Goal: Information Seeking & Learning: Find specific fact

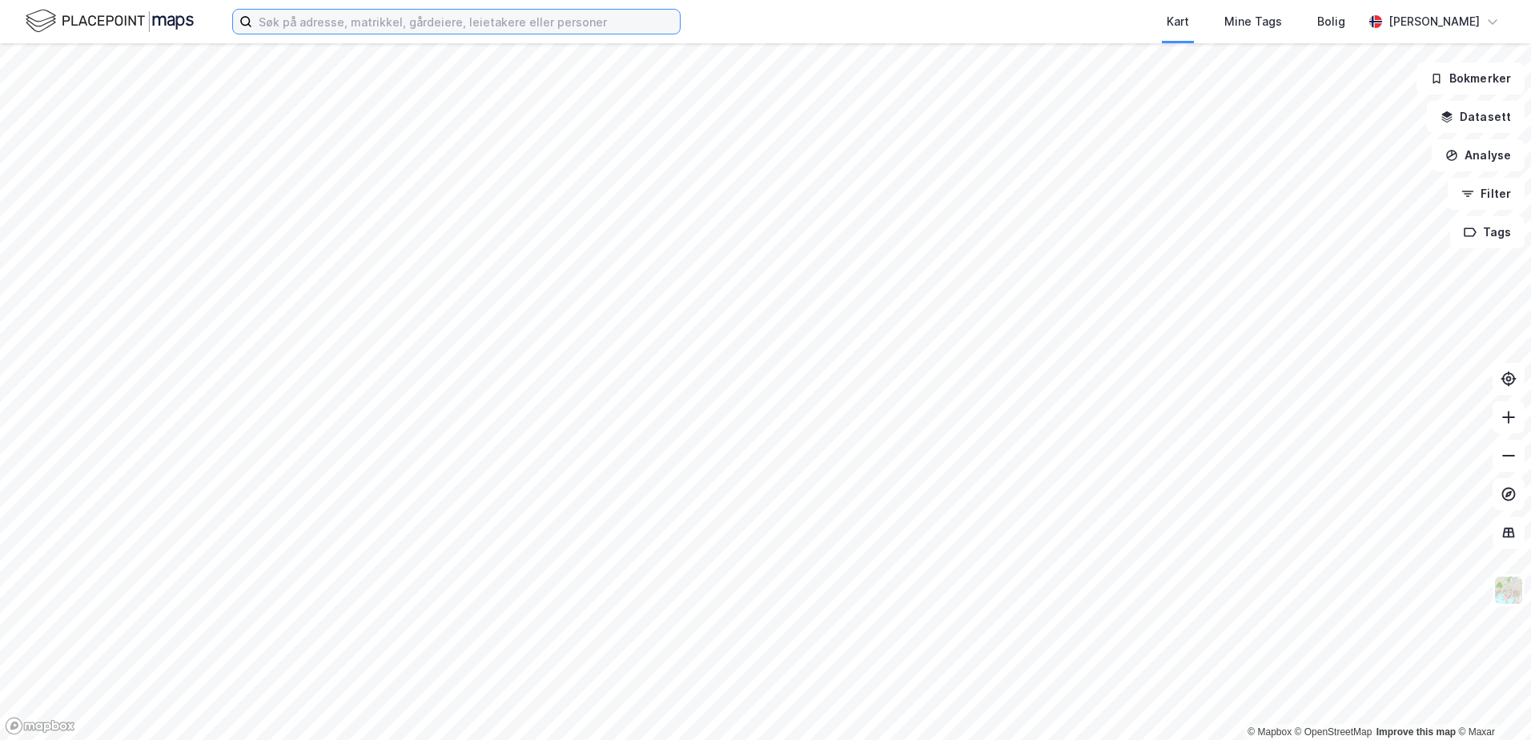
click at [255, 25] on input at bounding box center [465, 22] width 427 height 24
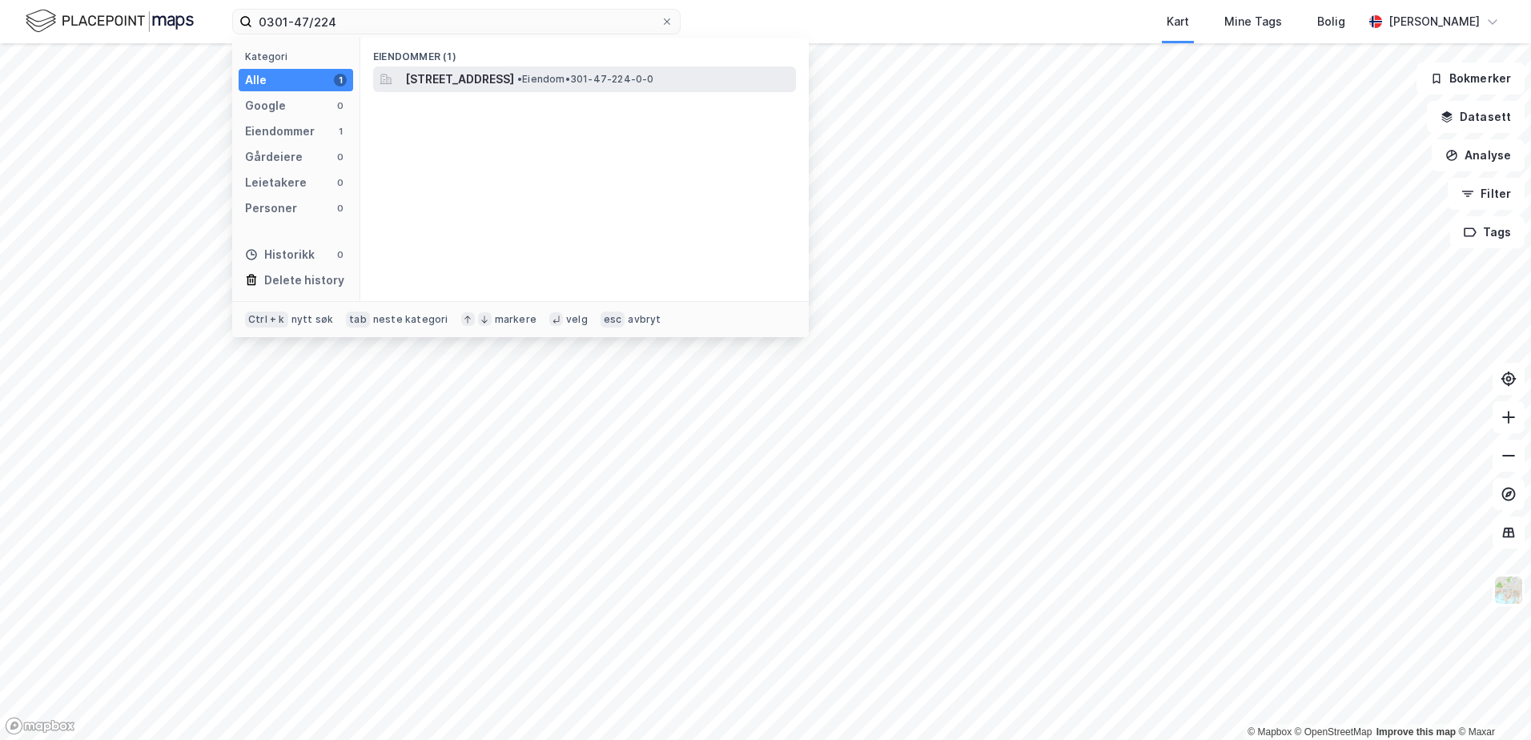
click at [467, 80] on span "[STREET_ADDRESS]" at bounding box center [459, 79] width 109 height 19
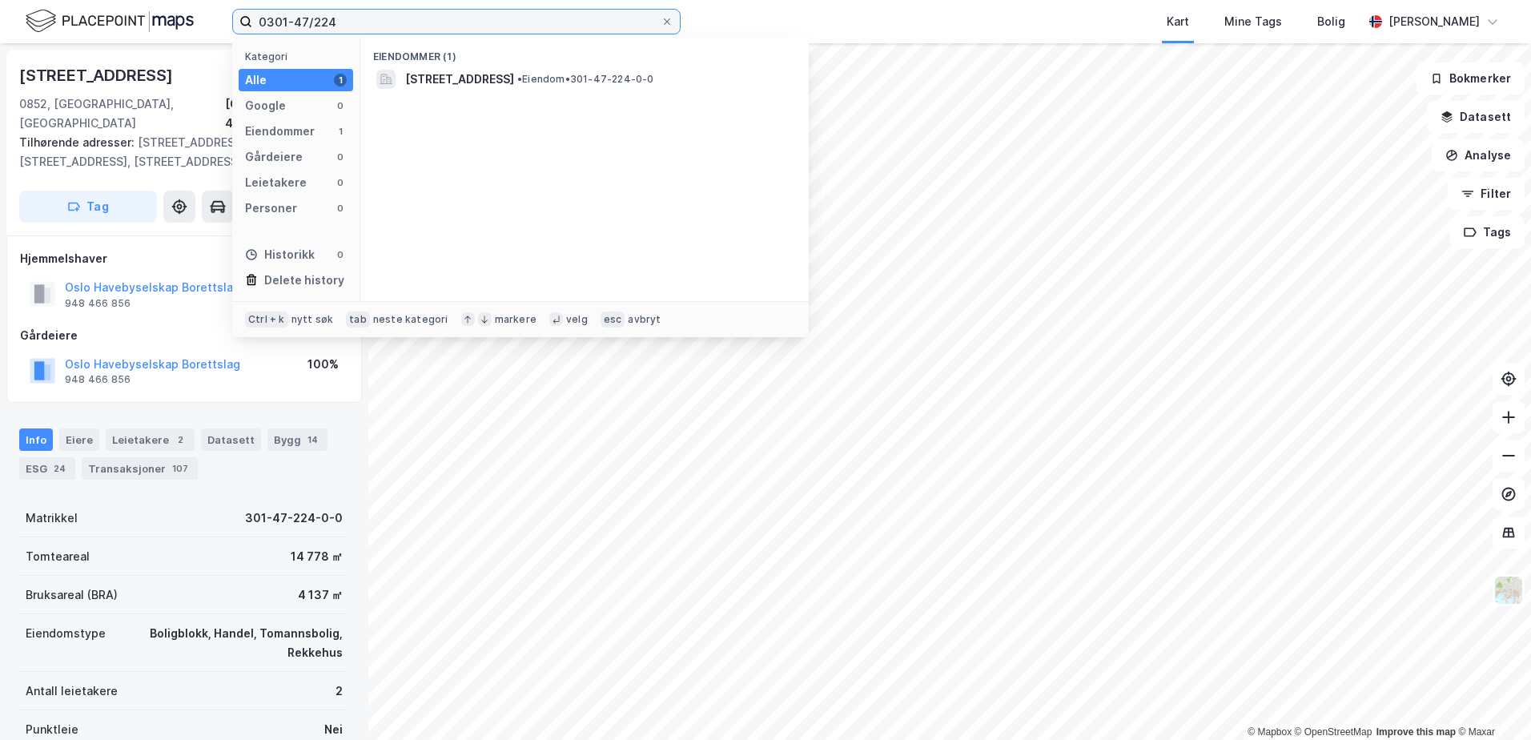
drag, startPoint x: 334, startPoint y: 22, endPoint x: 233, endPoint y: 16, distance: 101.1
click at [235, 18] on label "0301-47/224" at bounding box center [456, 22] width 448 height 26
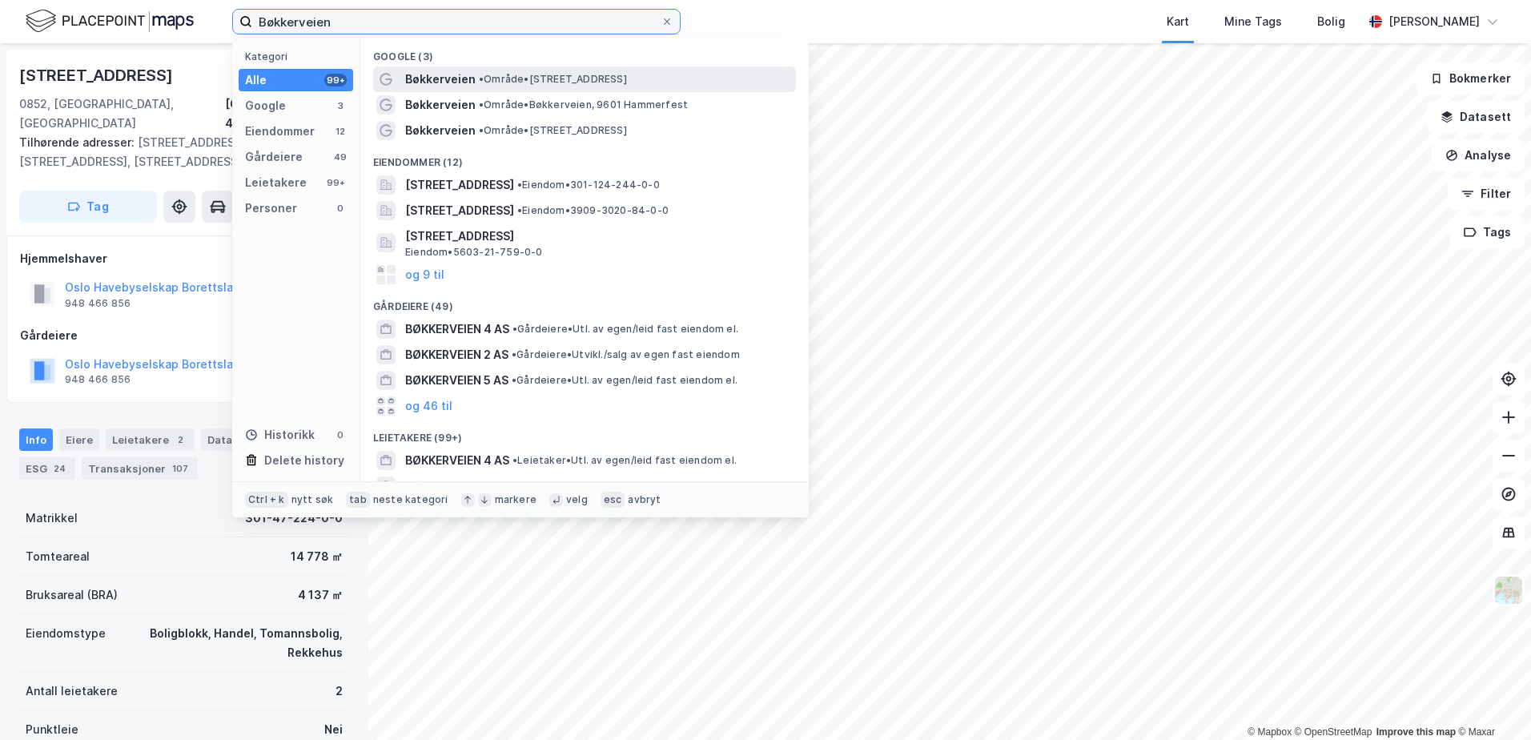
type input "Bøkkerveien"
click at [532, 81] on span "• Område • [STREET_ADDRESS]" at bounding box center [553, 79] width 148 height 13
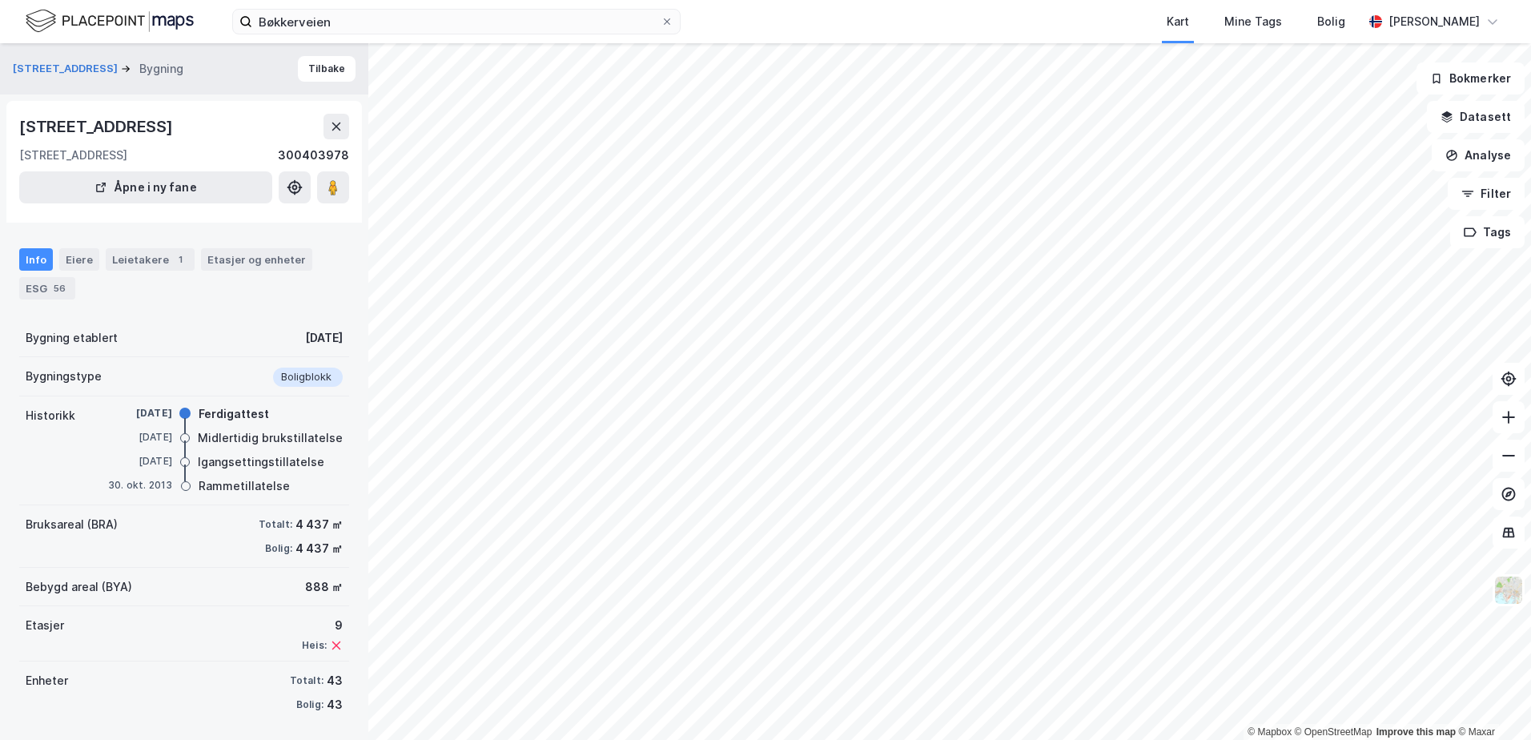
scroll to position [3, 0]
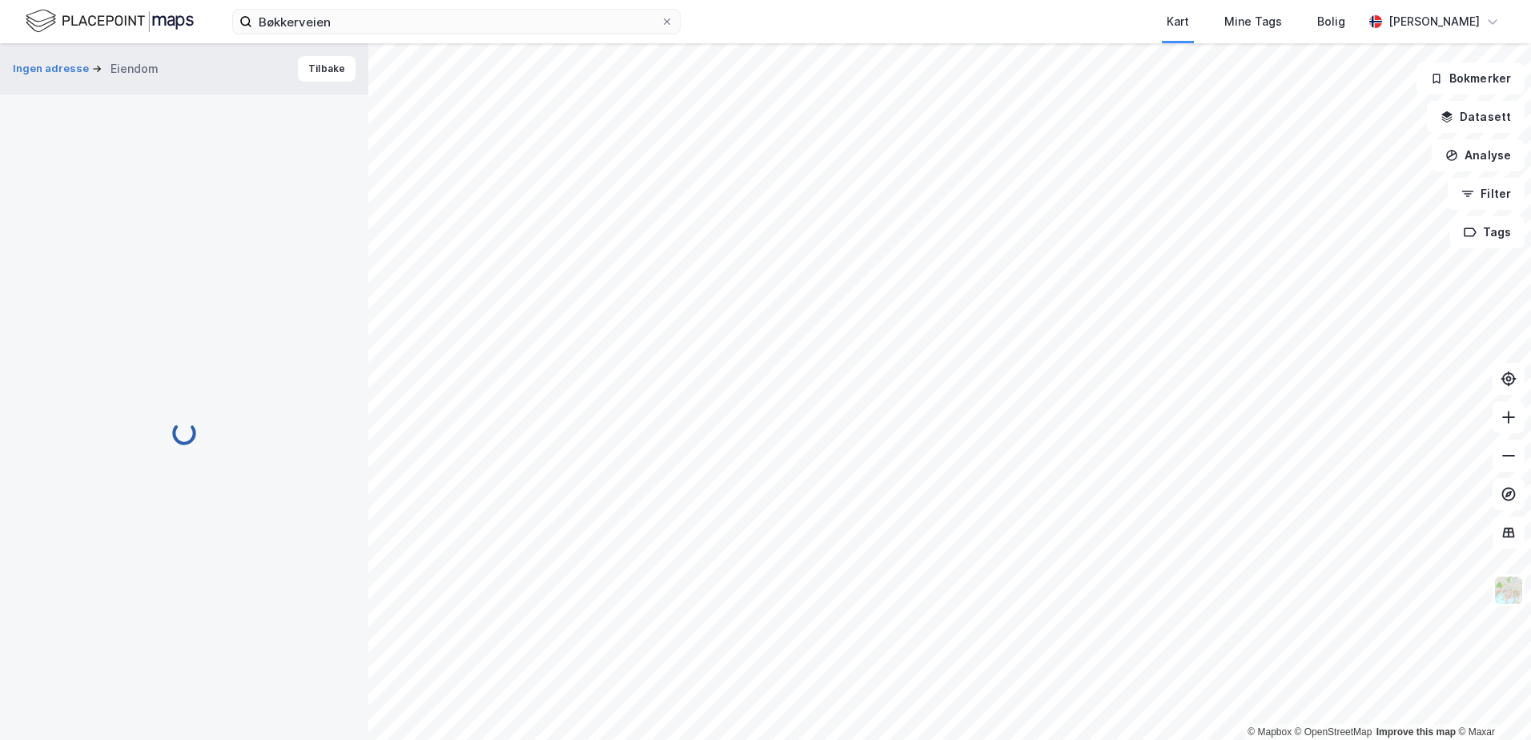
scroll to position [3, 0]
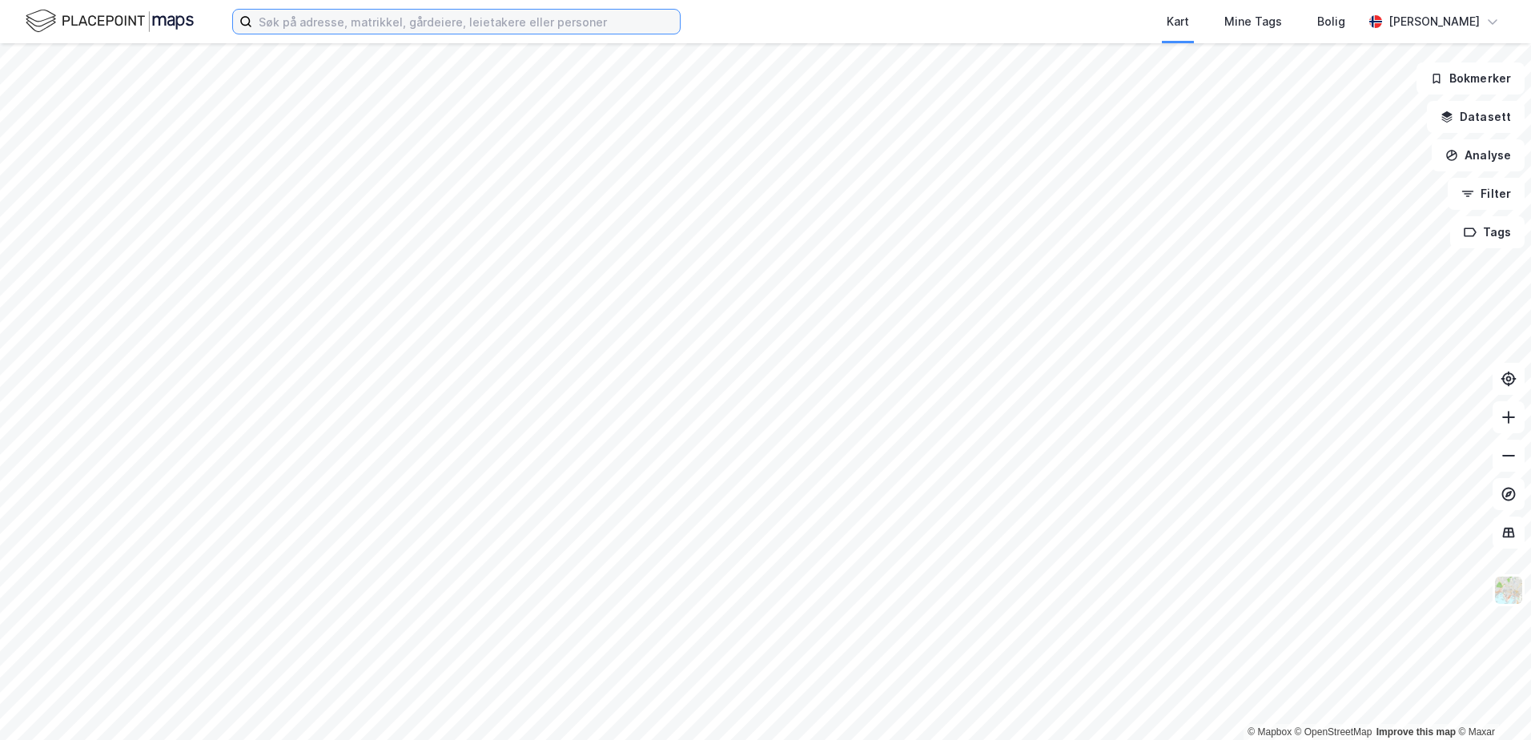
click at [274, 17] on input at bounding box center [465, 22] width 427 height 24
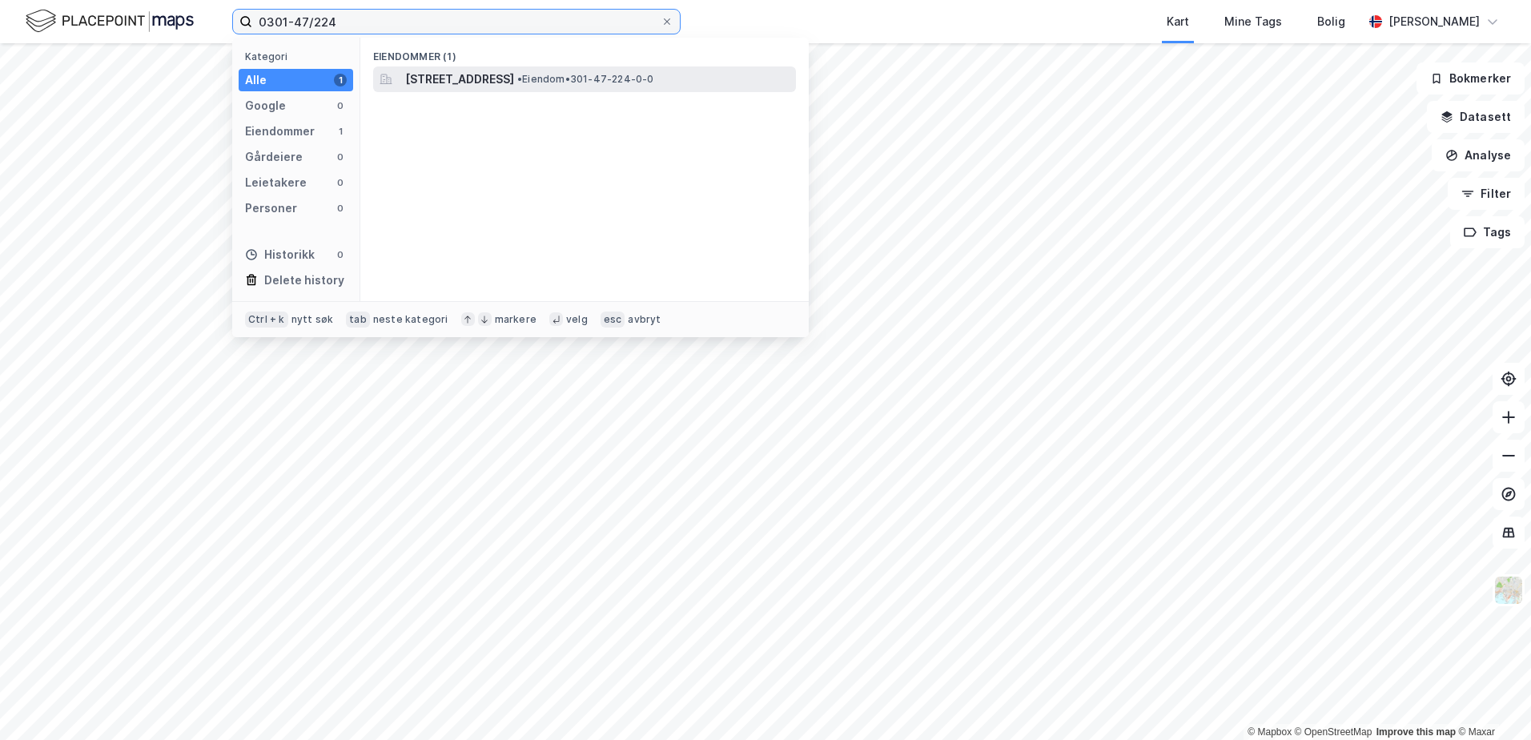
type input "0301-47/224"
click at [502, 74] on span "[STREET_ADDRESS]" at bounding box center [459, 79] width 109 height 19
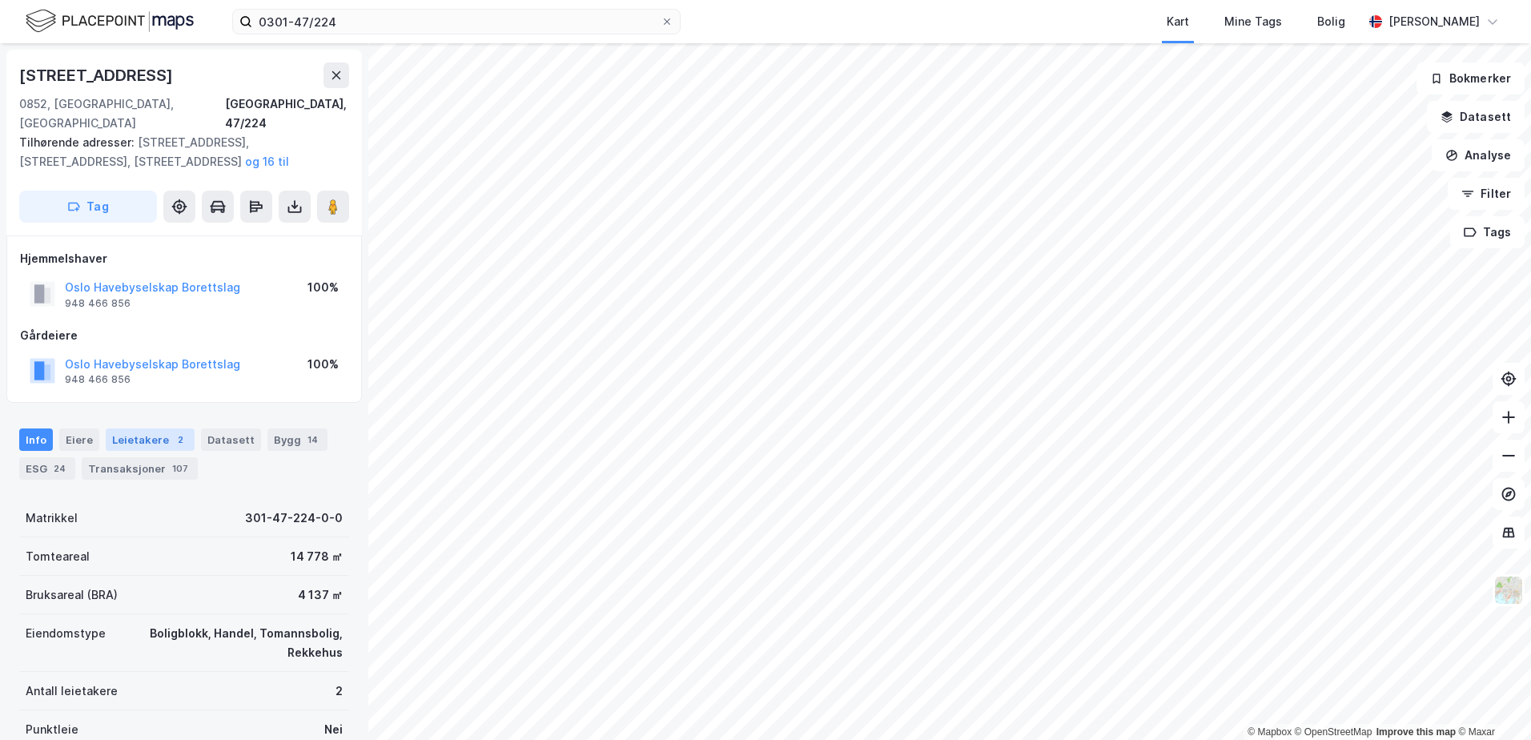
click at [160, 428] on div "Leietakere 2" at bounding box center [150, 439] width 89 height 22
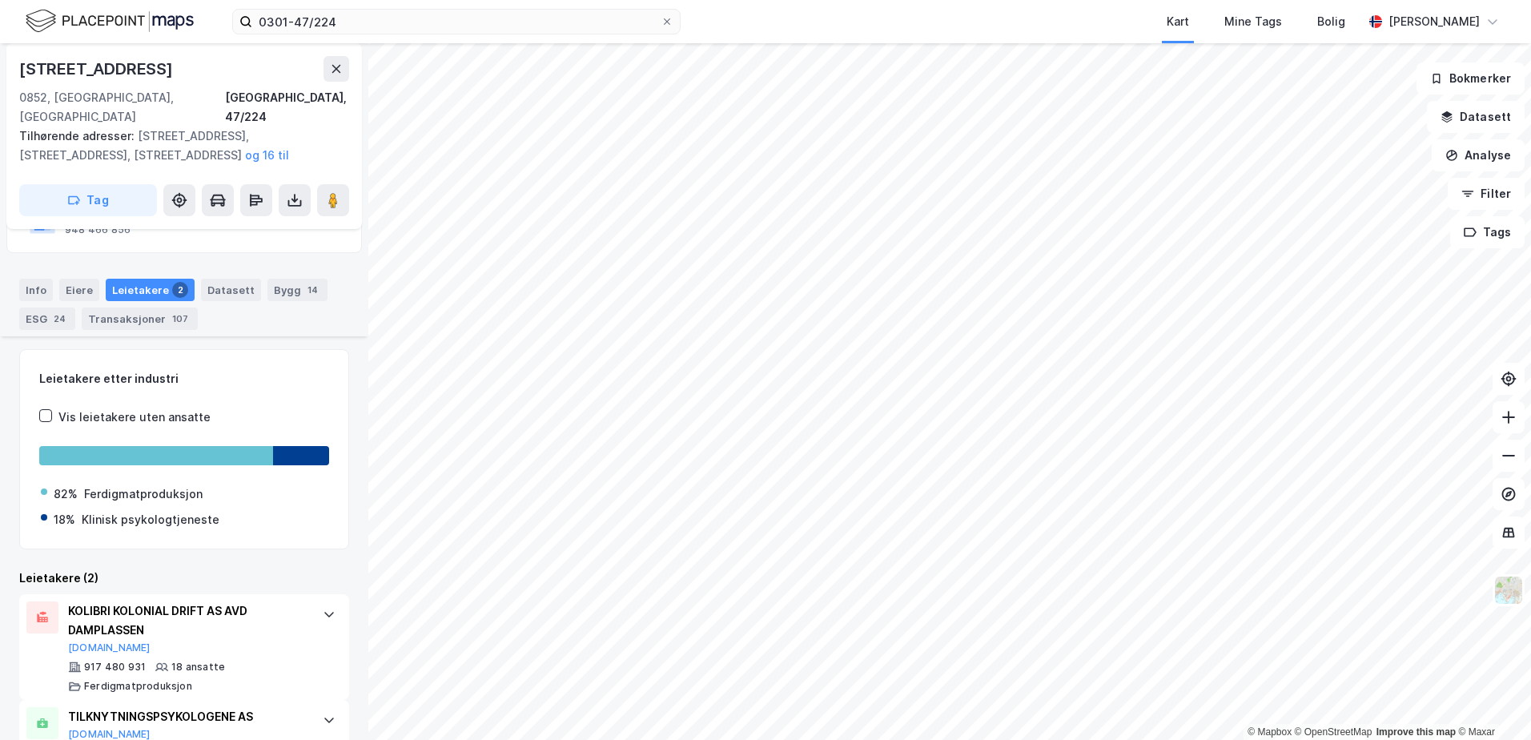
scroll to position [196, 0]
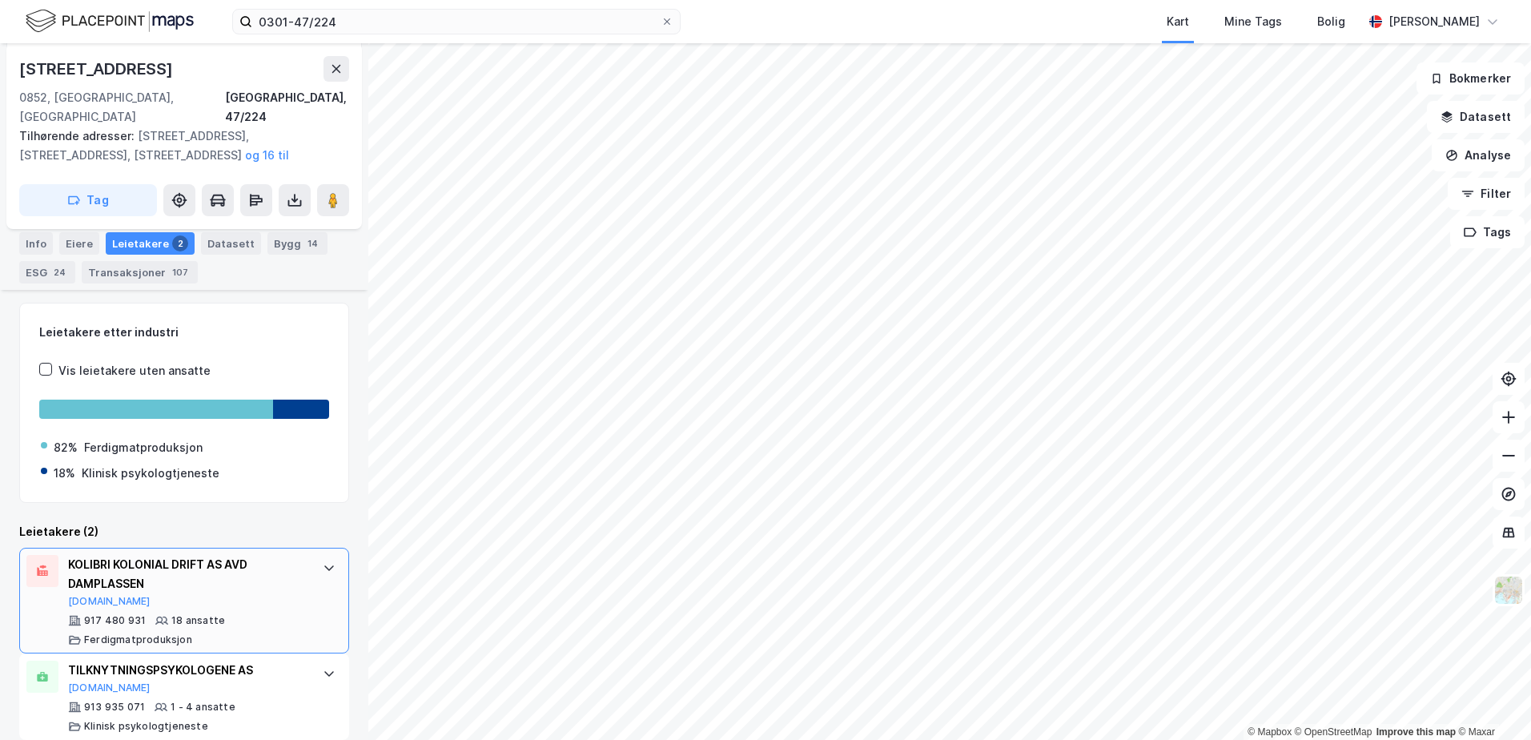
click at [128, 555] on div "KOLIBRI KOLONIAL DRIFT AS AVD DAMPLASSEN" at bounding box center [187, 574] width 239 height 38
drag, startPoint x: 128, startPoint y: 553, endPoint x: 42, endPoint y: 556, distance: 86.5
click at [42, 565] on icon at bounding box center [42, 570] width 10 height 10
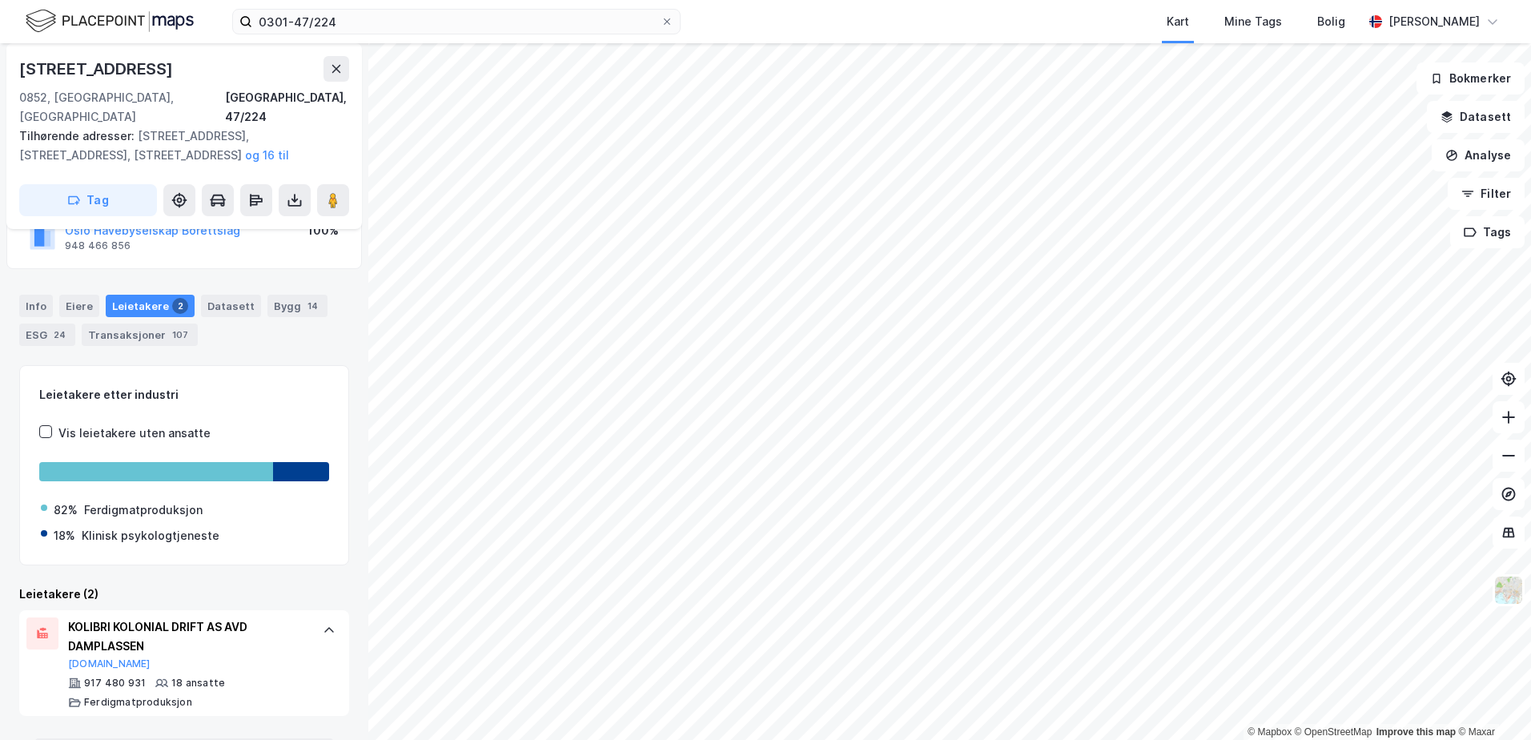
scroll to position [0, 0]
